Goal: Contribute content: Contribute content

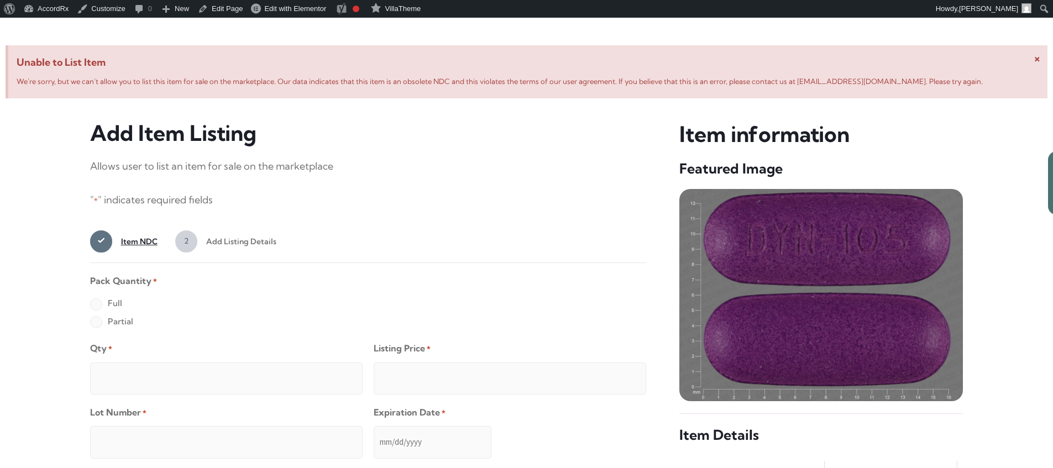
scroll to position [425, 0]
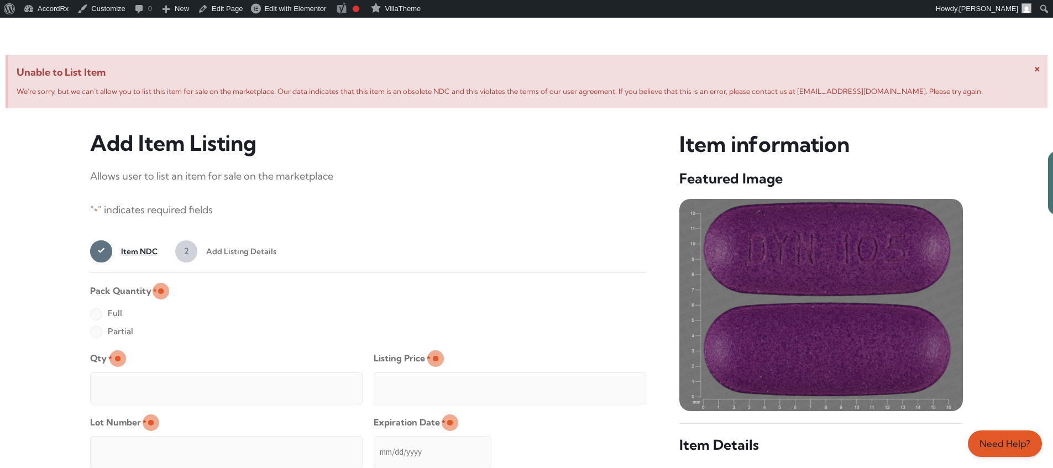
click at [96, 315] on label "Full" at bounding box center [106, 314] width 32 height 18
click at [0, 0] on input "Full" at bounding box center [0, 0] width 0 height 0
click at [132, 376] on input "Qty *" at bounding box center [226, 389] width 273 height 32
type input "2"
click at [615, 385] on input "Listing Price *" at bounding box center [510, 389] width 273 height 32
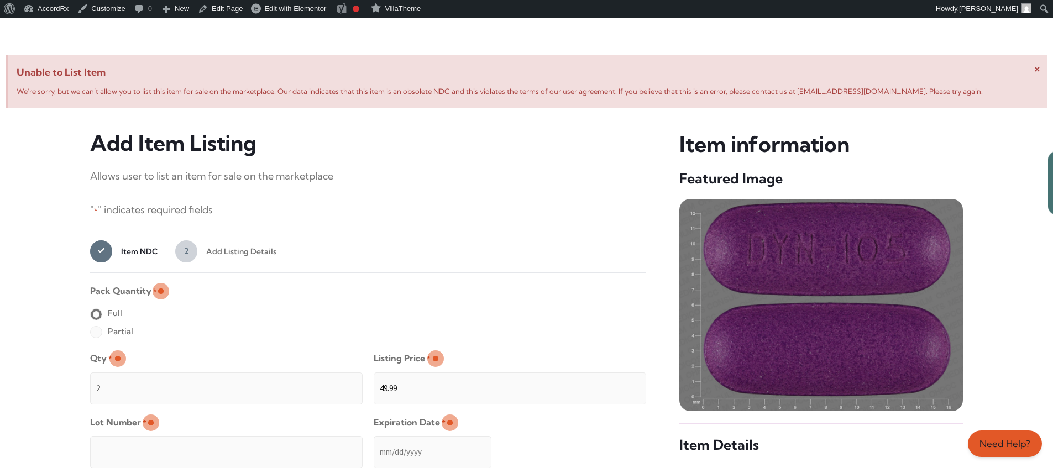
type input "49.99"
click at [298, 444] on input "Lot Number *" at bounding box center [226, 452] width 273 height 32
type input "TEST23456"
click at [374, 441] on input "Expiration Date *" at bounding box center [433, 452] width 118 height 32
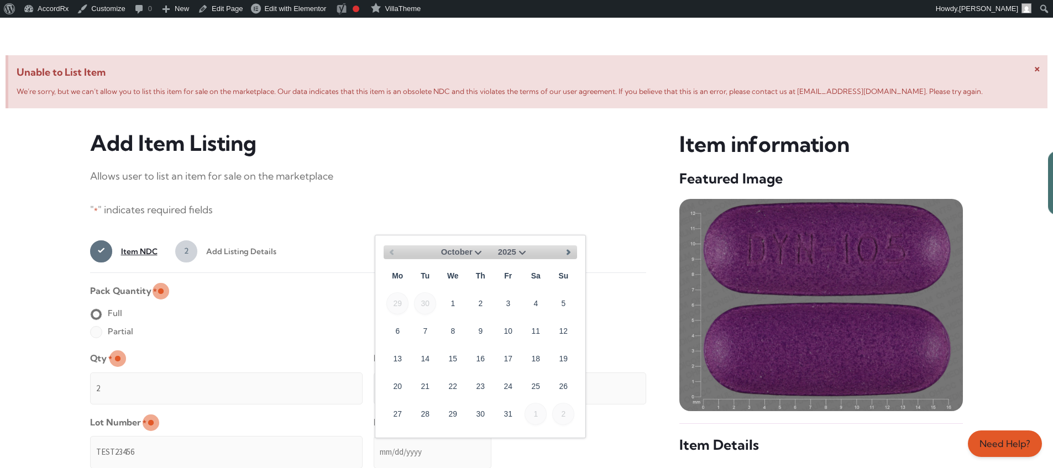
click at [477, 251] on select "October November December" at bounding box center [458, 252] width 53 height 14
click at [568, 409] on link "30" at bounding box center [563, 413] width 22 height 22
type input "[DATE]"
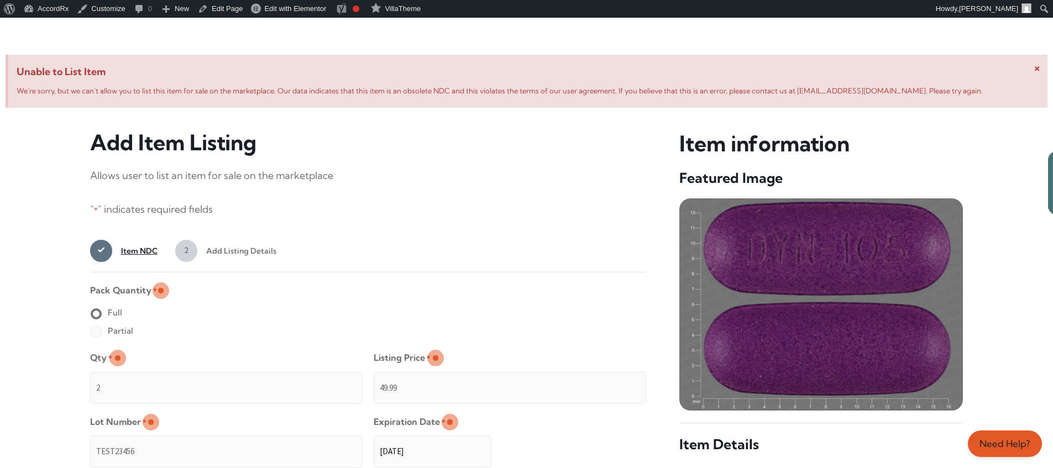
scroll to position [883, 0]
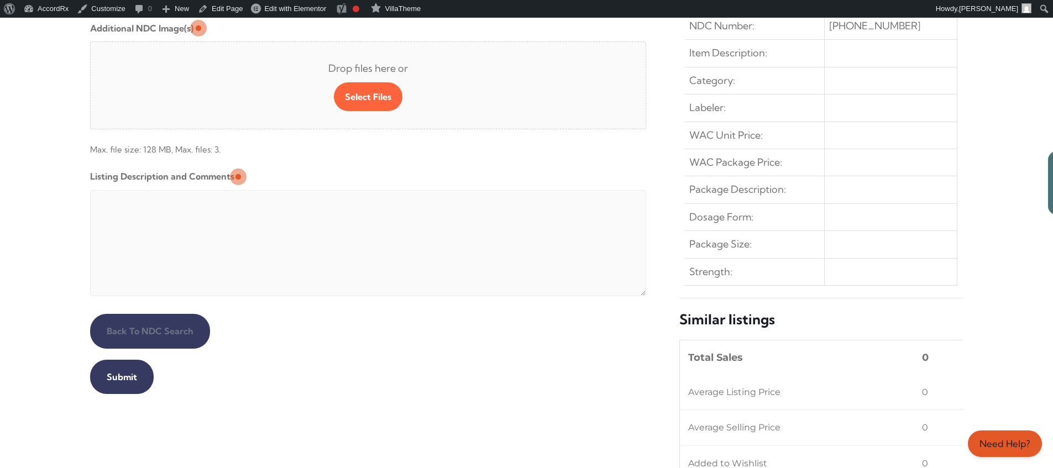
click at [358, 193] on textarea "Listing Description and Comments" at bounding box center [368, 243] width 557 height 106
type textarea "Automated Testing - list comment from [MEDICAL_DATA][DOMAIN_NAME]"
click at [120, 377] on input "Submit" at bounding box center [122, 377] width 64 height 34
